Goal: Use online tool/utility: Utilize a website feature to perform a specific function

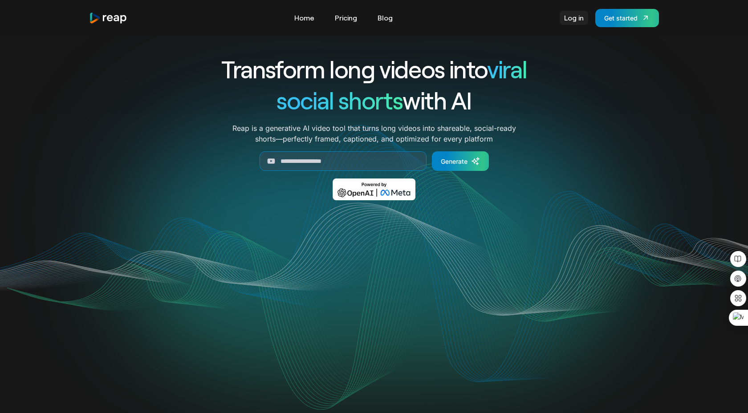
click at [571, 16] on link "Log in" at bounding box center [573, 18] width 28 height 14
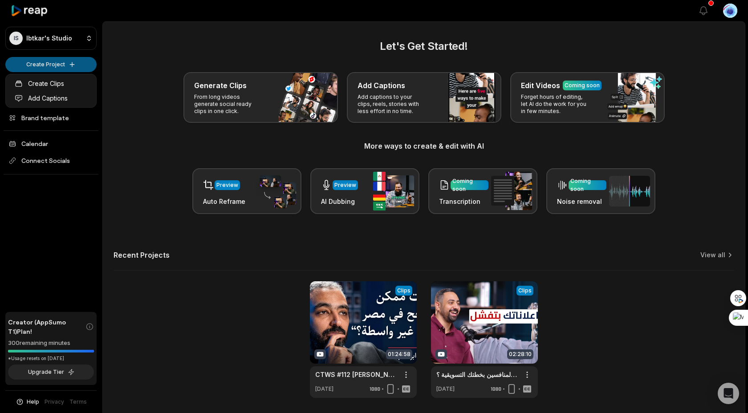
click at [65, 61] on html "IS Ibtkar's Studio Create Project Home Projects Brand template Calendar Connect…" at bounding box center [374, 206] width 748 height 413
click at [68, 65] on html "IS Ibtkar's Studio Create Project Home Projects Brand template Calendar Connect…" at bounding box center [374, 206] width 748 height 413
click at [140, 77] on html "IS Ibtkar's Studio Create Project Home Projects Brand template Calendar Connect…" at bounding box center [374, 206] width 748 height 413
click at [61, 67] on html "IS Ibtkar's Studio Create Project Home Projects Brand template Calendar Connect…" at bounding box center [374, 206] width 748 height 413
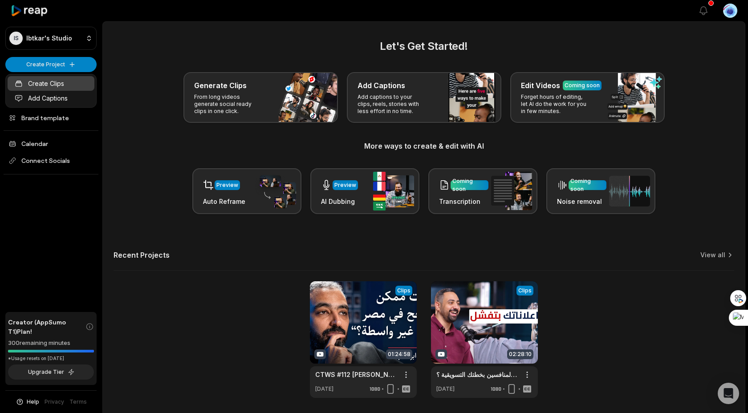
click at [58, 80] on link "Create Clips" at bounding box center [51, 83] width 87 height 15
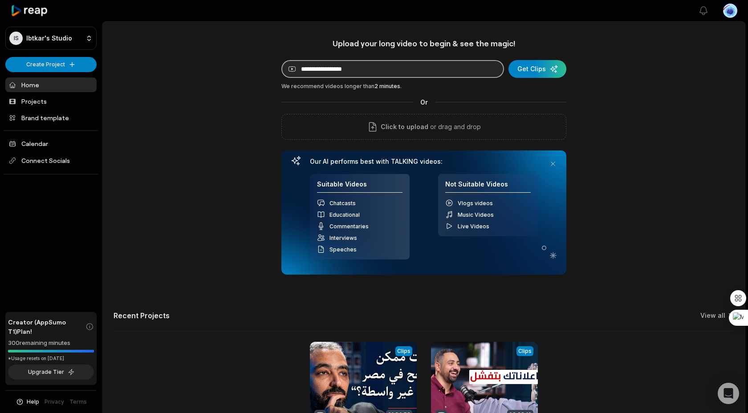
click at [345, 71] on input at bounding box center [392, 69] width 223 height 18
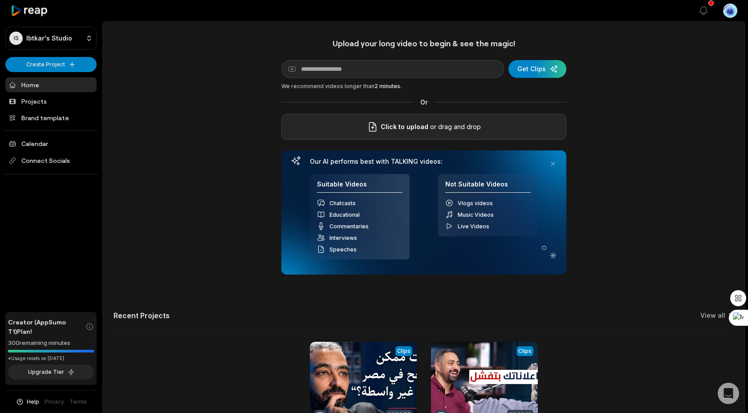
click at [393, 132] on span "Click to upload" at bounding box center [405, 126] width 48 height 11
click at [0, 0] on input "Click to upload" at bounding box center [0, 0] width 0 height 0
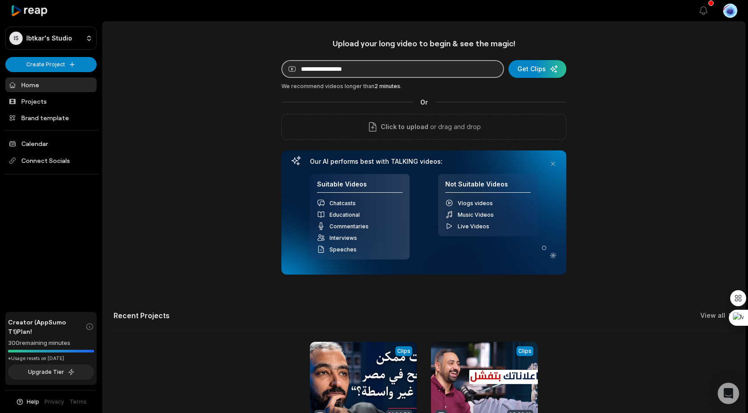
click at [337, 69] on input at bounding box center [392, 69] width 223 height 18
paste input "**********"
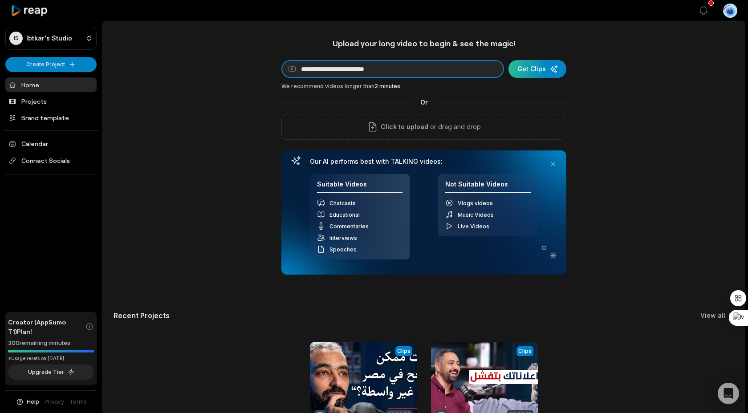
type input "**********"
click at [543, 66] on div "submit" at bounding box center [537, 69] width 58 height 18
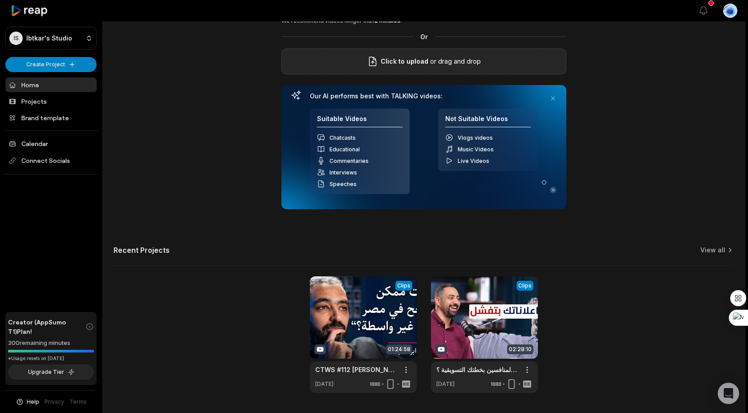
scroll to position [92, 0]
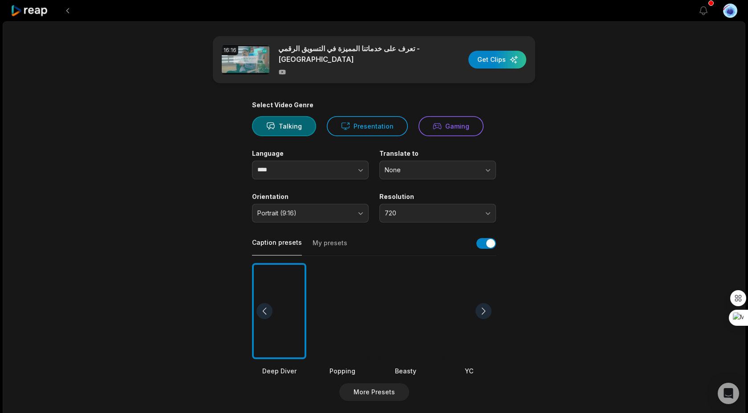
click at [293, 293] on div at bounding box center [279, 311] width 54 height 97
click at [339, 174] on button "button" at bounding box center [343, 170] width 51 height 19
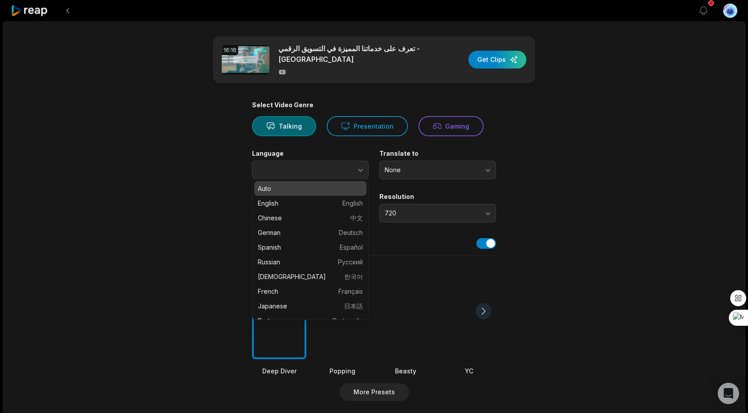
type input "****"
click at [219, 202] on main "16:16 تعرف على خدماتنا المميزة في التسويق الرقمي - مسقط Get Clips Select Video …" at bounding box center [373, 308] width 431 height 545
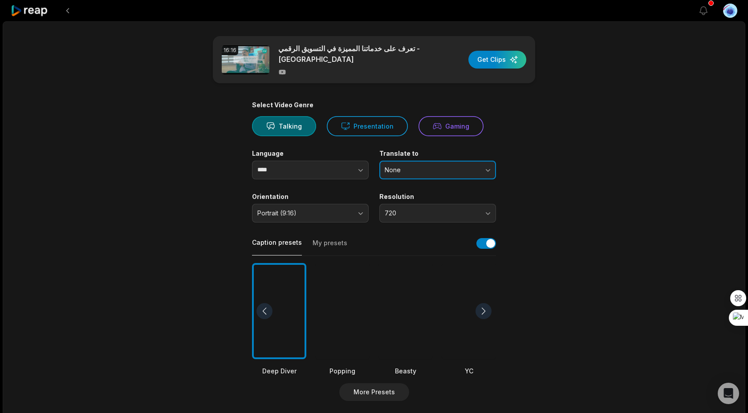
click at [408, 166] on span "None" at bounding box center [431, 170] width 93 height 8
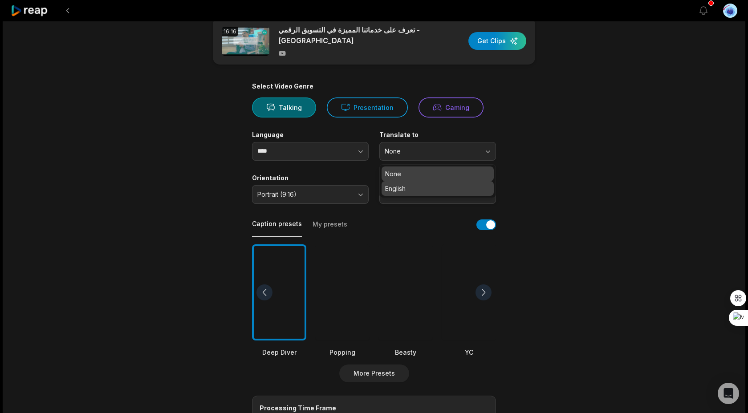
scroll to position [26, 0]
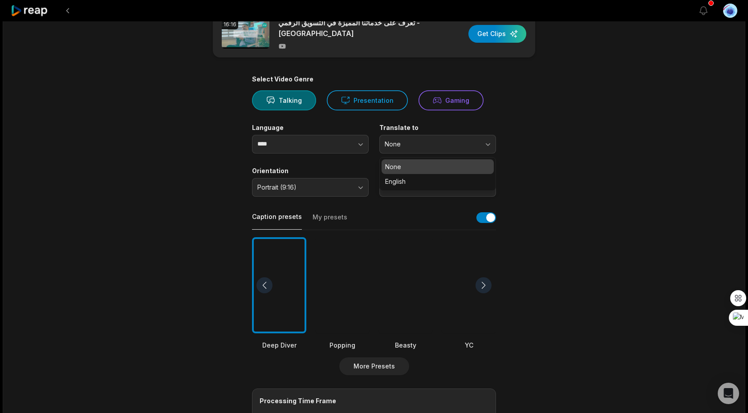
click at [539, 125] on main "16:16 تعرف على خدماتنا المميزة في التسويق الرقمي - مسقط Get Clips Select Video …" at bounding box center [373, 282] width 431 height 545
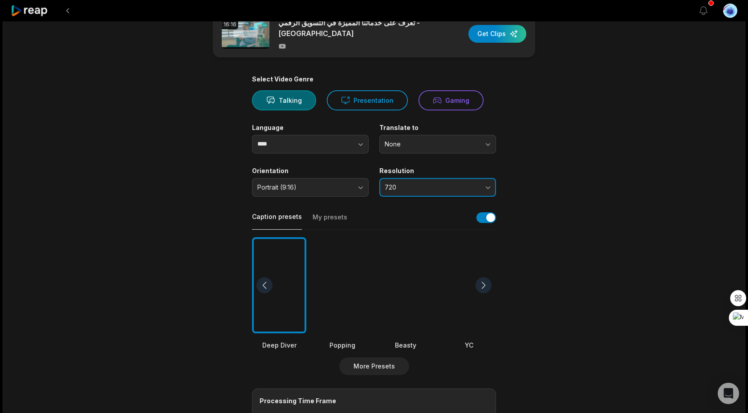
click at [427, 178] on button "720" at bounding box center [437, 187] width 117 height 19
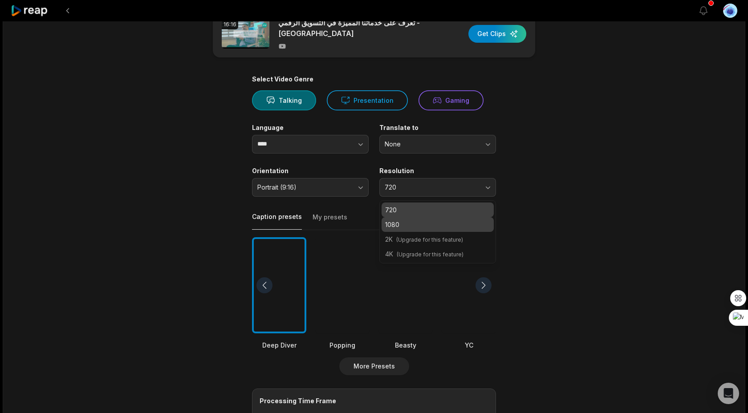
click at [405, 220] on p "1080" at bounding box center [437, 224] width 105 height 9
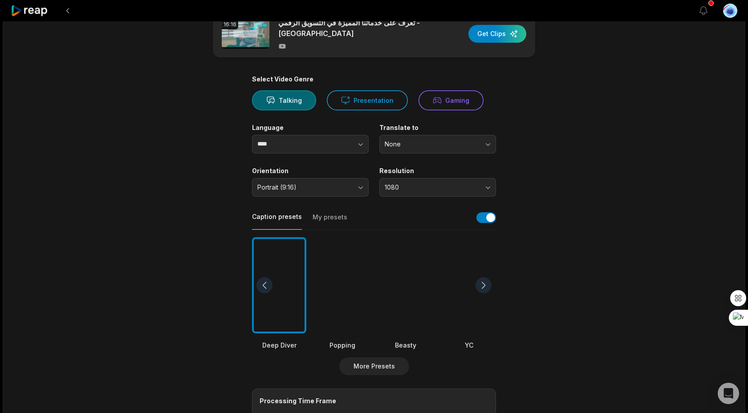
click at [235, 197] on main "16:16 تعرف على خدماتنا المميزة في التسويق الرقمي - مسقط Get Clips Select Video …" at bounding box center [373, 282] width 431 height 545
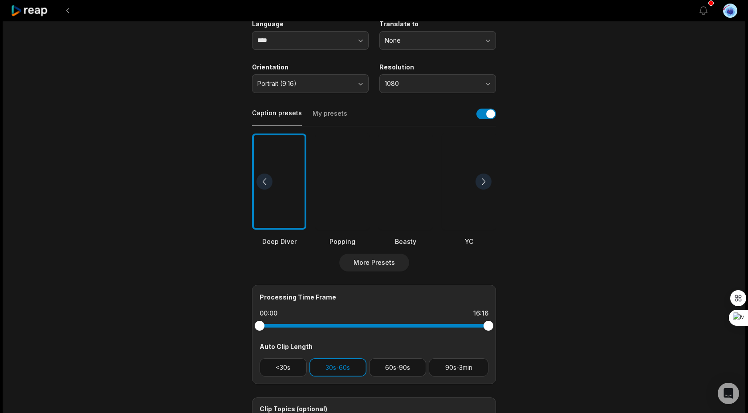
scroll to position [0, 0]
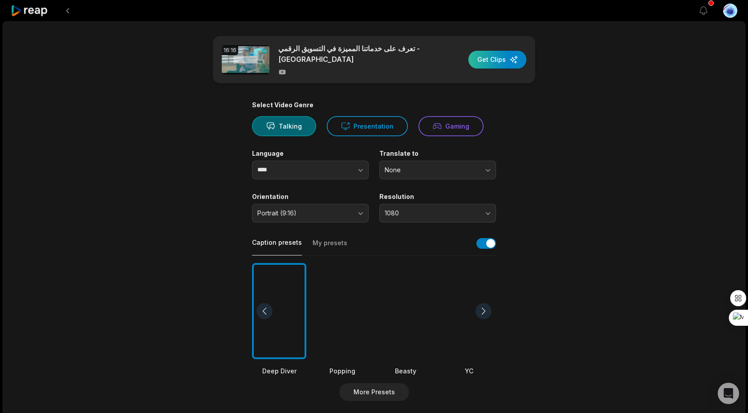
click at [495, 55] on div "button" at bounding box center [497, 60] width 58 height 18
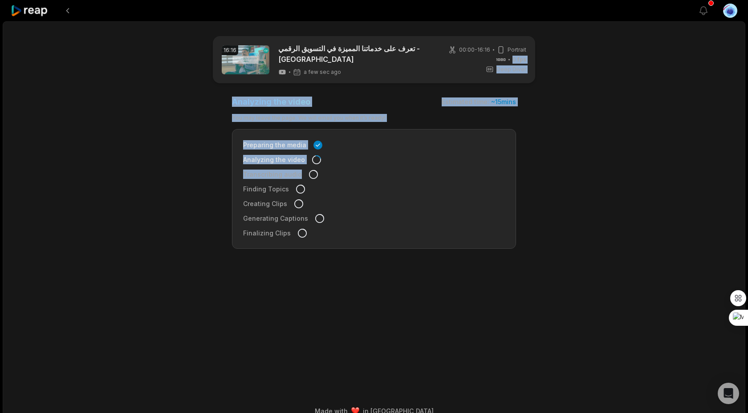
drag, startPoint x: 495, startPoint y: 55, endPoint x: 298, endPoint y: 166, distance: 226.0
click at [298, 166] on main "16:16 تعرف على خدماتنا المميزة في التسويق الرقمي - مسقط a few sec ago 00:00 - 1…" at bounding box center [373, 198] width 431 height 324
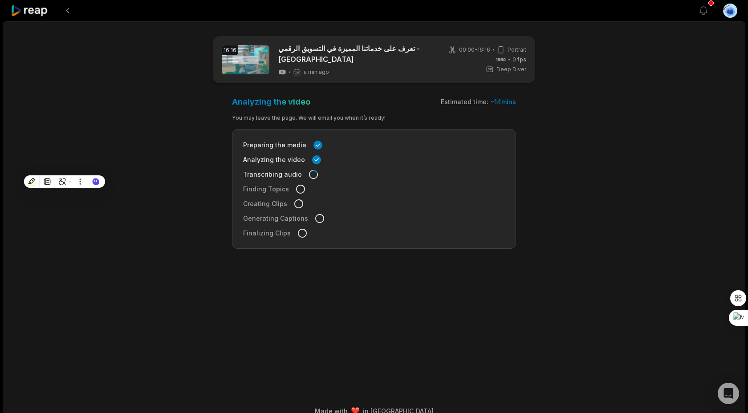
click at [129, 234] on div "16:16 تعرف على خدماتنا المميزة في التسويق الرقمي - مسقط a min ago 00:00 - 16:16…" at bounding box center [374, 222] width 742 height 403
click at [77, 235] on div "16:16 تعرف على خدماتنا المميزة في التسويق الرقمي - مسقط a min ago 00:00 - 16:16…" at bounding box center [374, 222] width 742 height 403
